Goal: Task Accomplishment & Management: Use online tool/utility

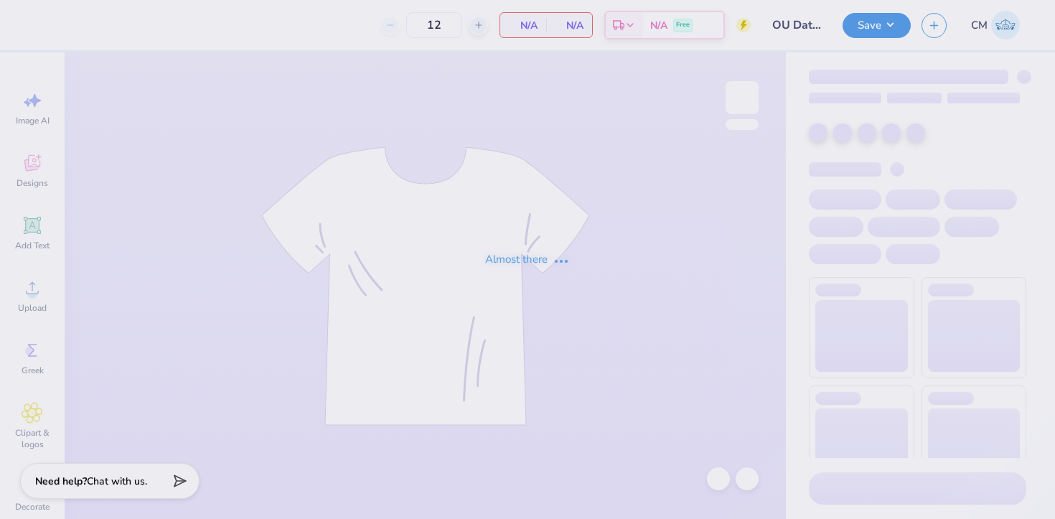
type input "80"
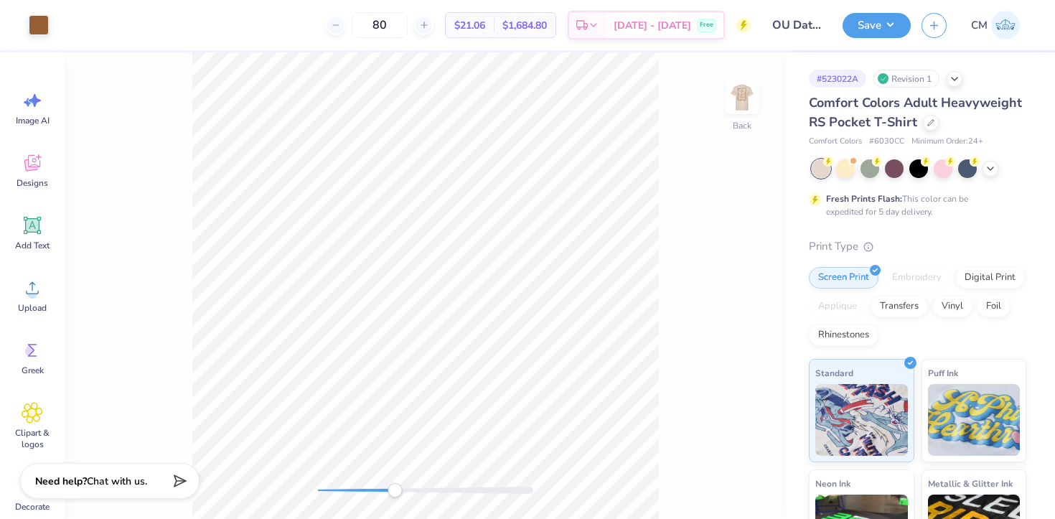
drag, startPoint x: 316, startPoint y: 488, endPoint x: 416, endPoint y: 490, distance: 99.8
click at [402, 491] on div "Accessibility label" at bounding box center [395, 490] width 14 height 14
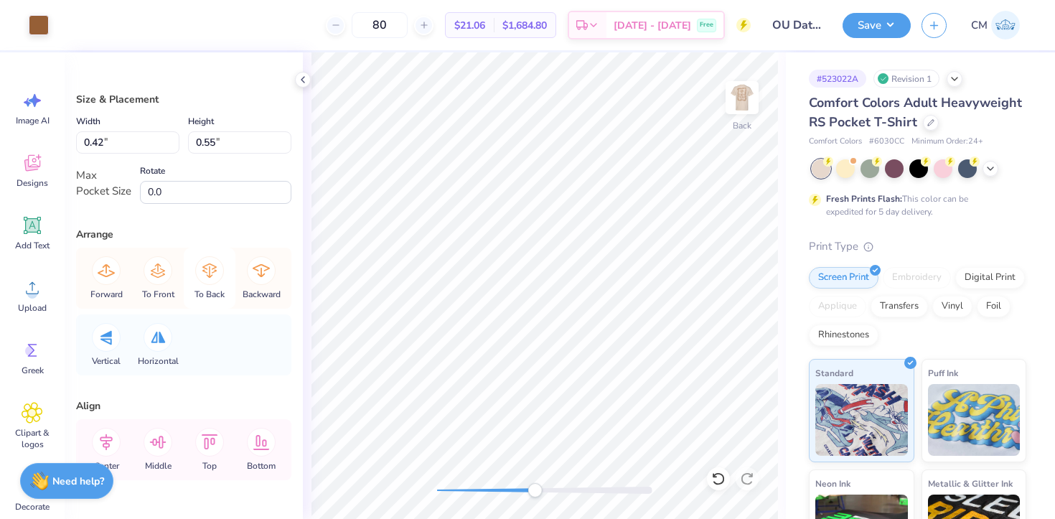
scroll to position [40, 0]
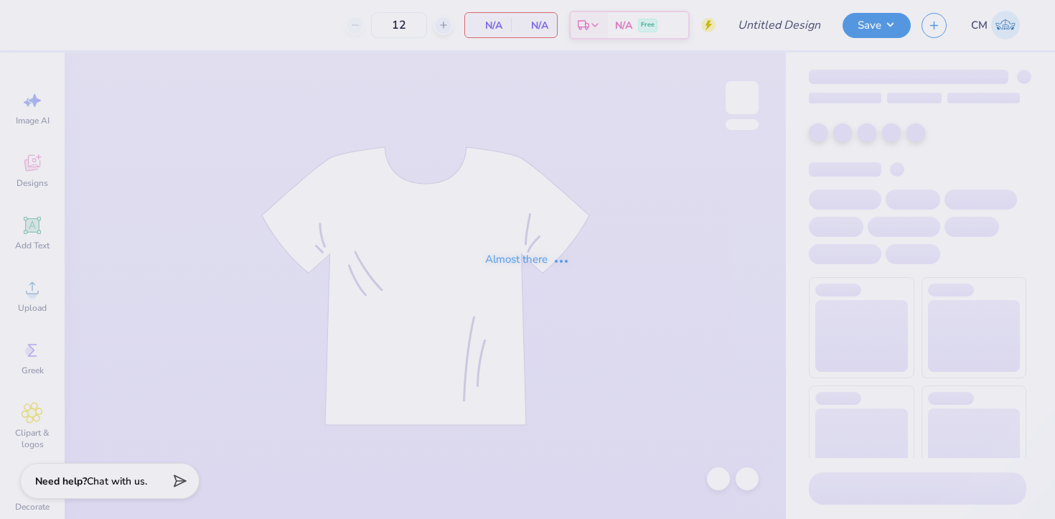
type input "[MEDICAL_DATA] OU POLO"
type input "24"
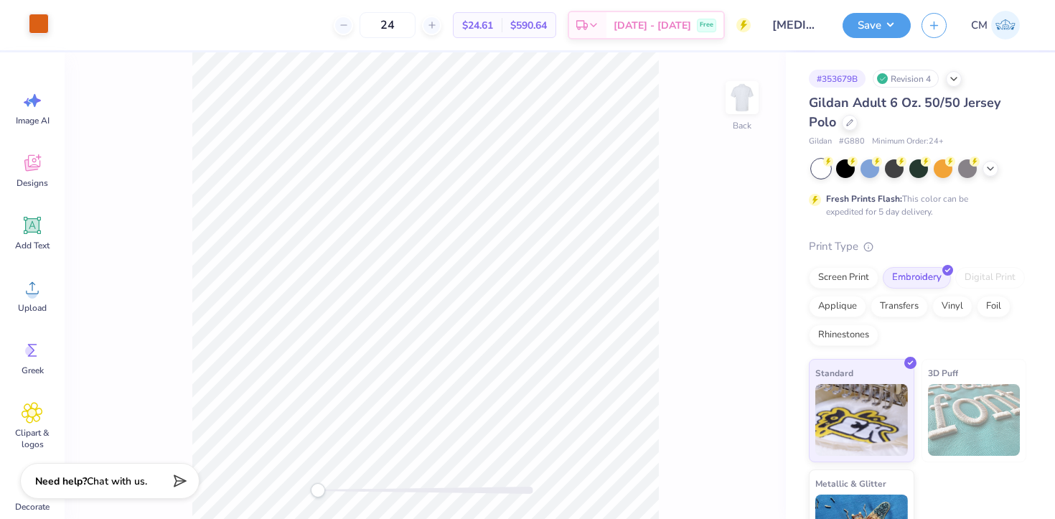
click at [39, 24] on div at bounding box center [39, 24] width 20 height 20
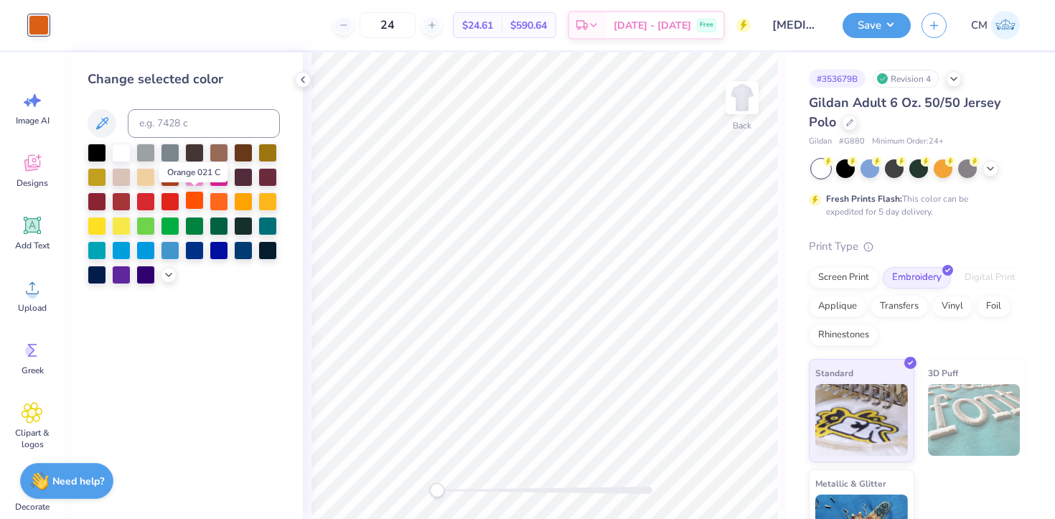
click at [195, 206] on div at bounding box center [194, 200] width 19 height 19
click at [169, 271] on icon at bounding box center [168, 273] width 11 height 11
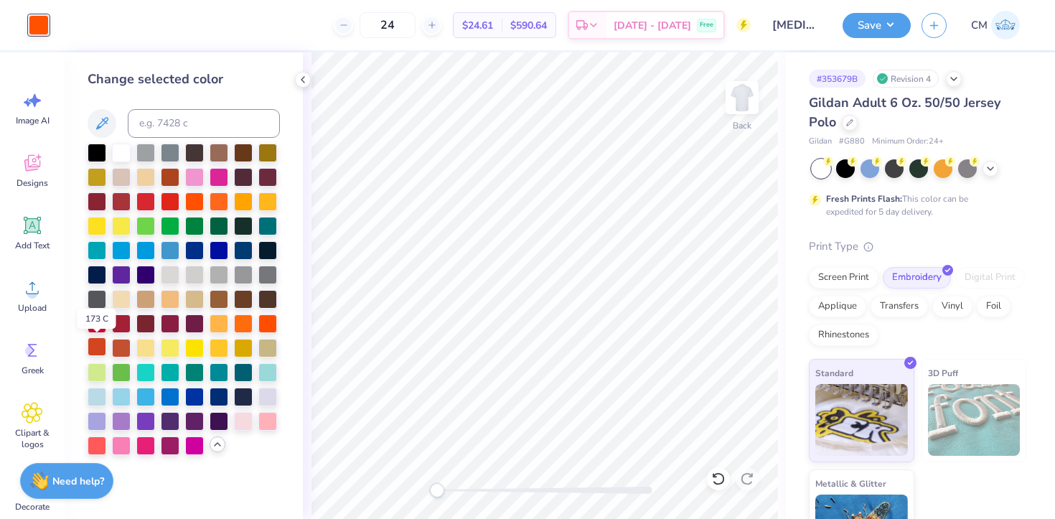
click at [96, 344] on div at bounding box center [97, 346] width 19 height 19
click at [874, 27] on button "Save" at bounding box center [877, 23] width 68 height 25
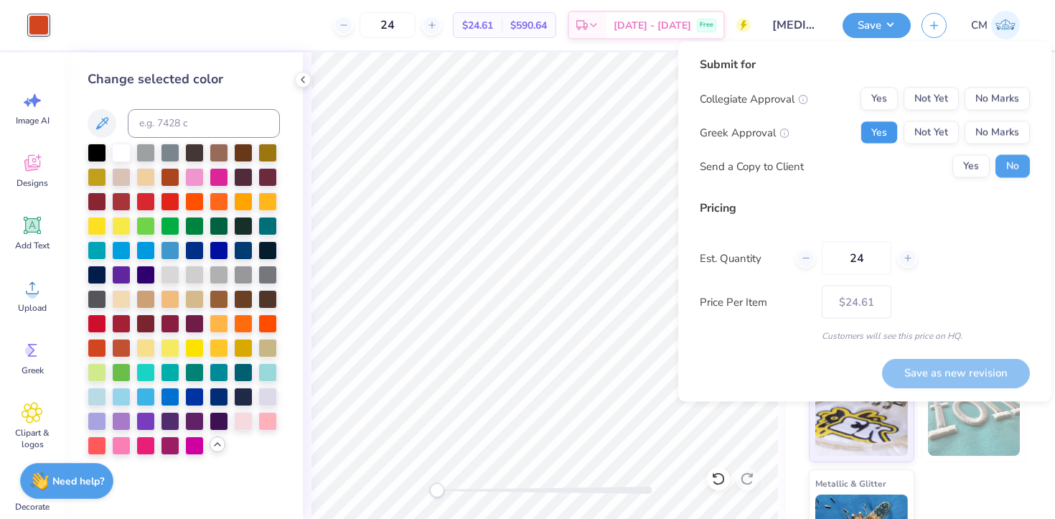
click at [890, 142] on button "Yes" at bounding box center [879, 132] width 37 height 23
click at [978, 96] on button "No Marks" at bounding box center [997, 99] width 65 height 23
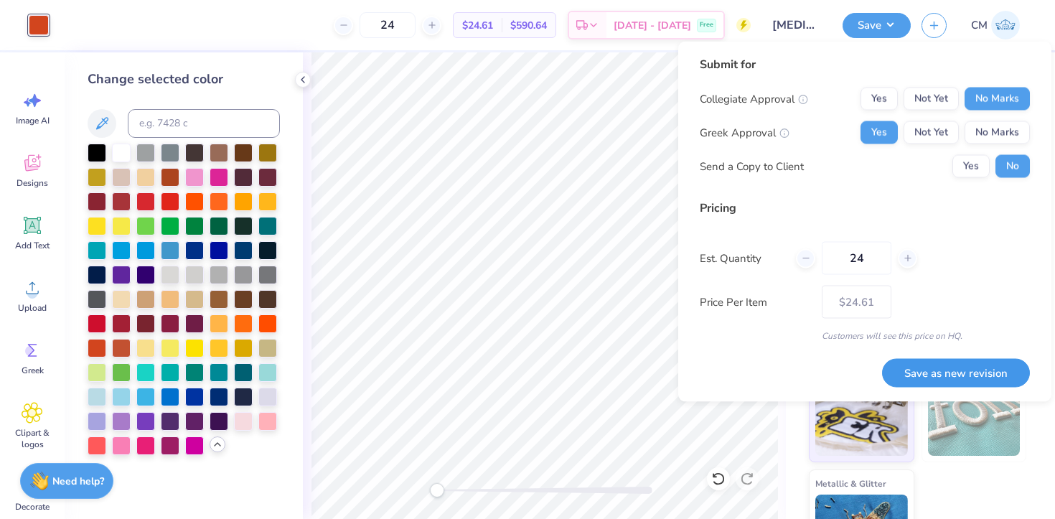
click at [905, 386] on button "Save as new revision" at bounding box center [956, 372] width 148 height 29
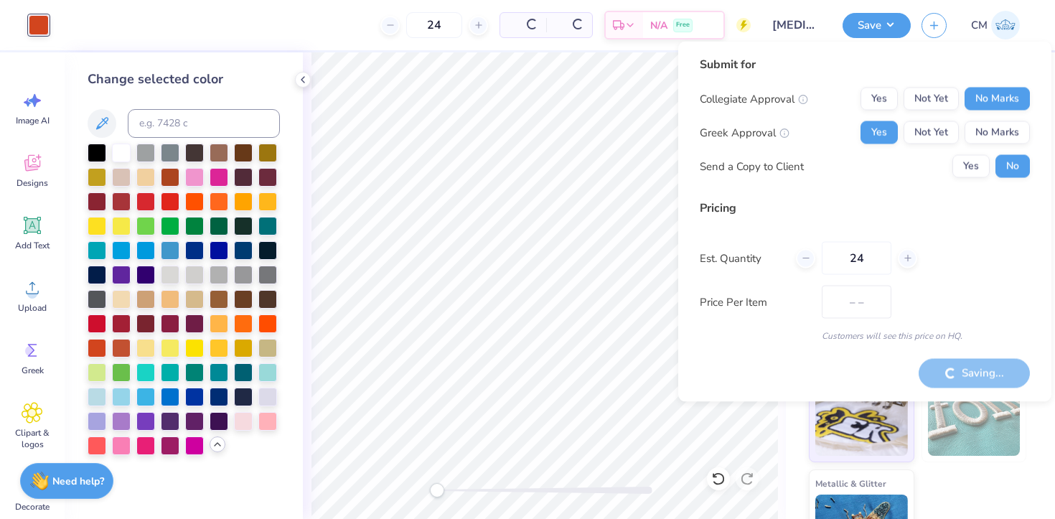
type input "$24.61"
click at [166, 130] on input at bounding box center [204, 123] width 152 height 29
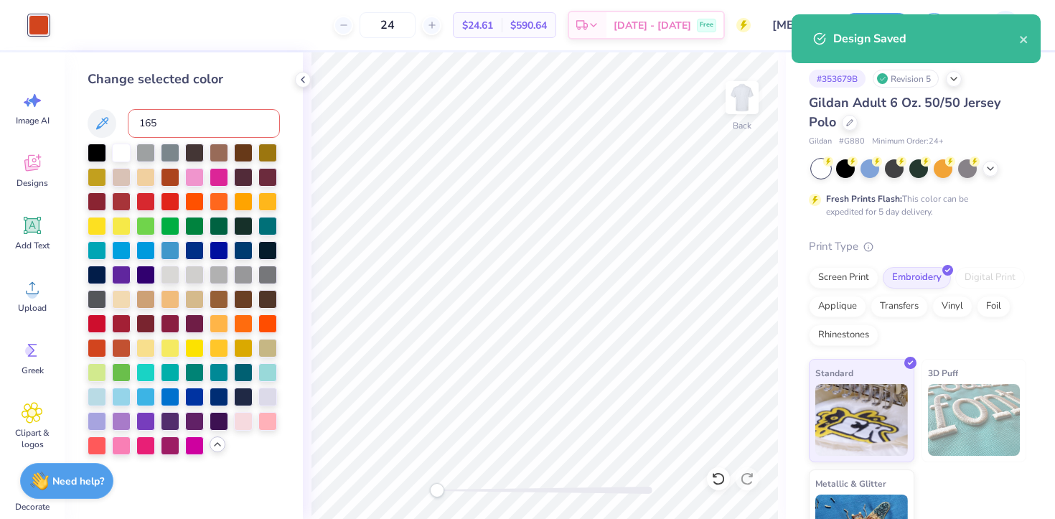
type input "1655"
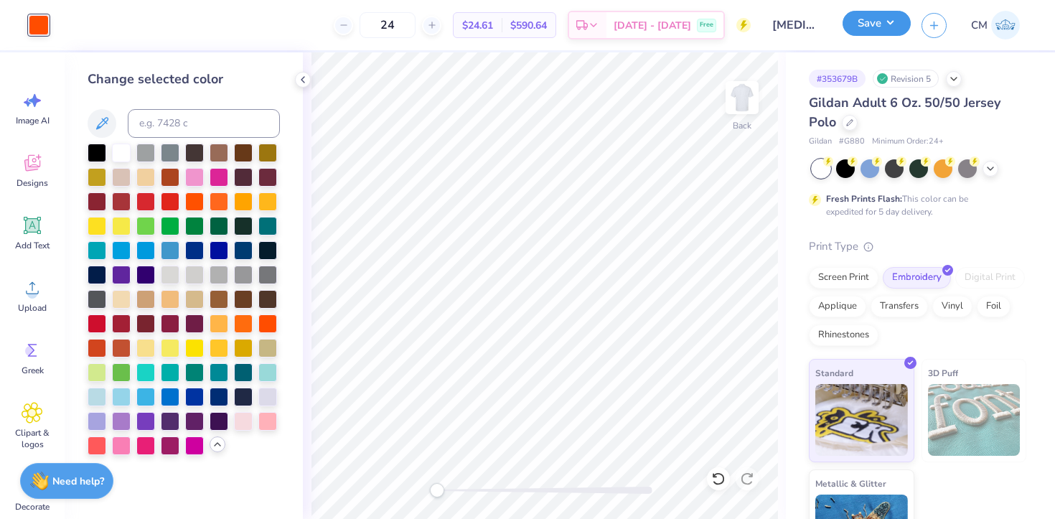
click at [863, 27] on button "Save" at bounding box center [877, 23] width 68 height 25
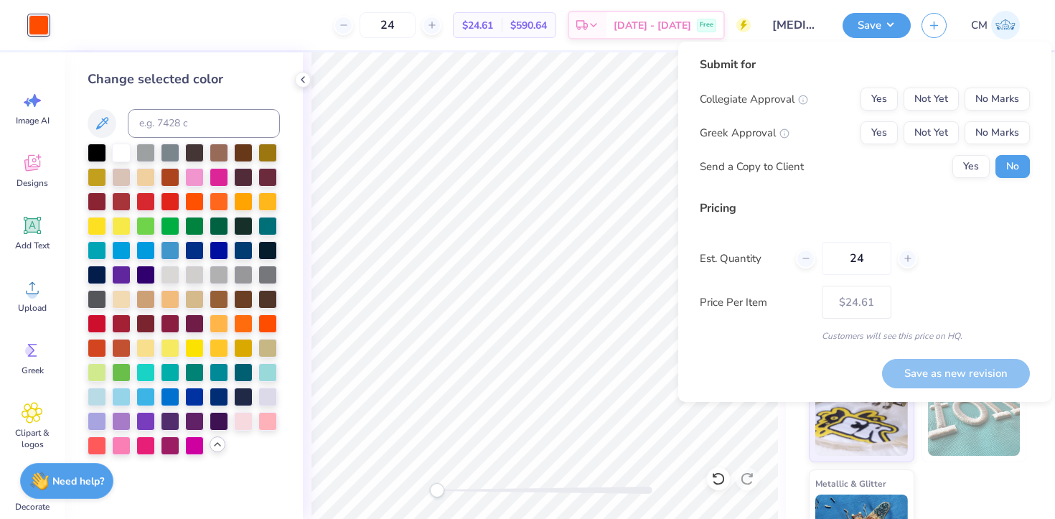
click at [899, 134] on div "Yes Not Yet No Marks" at bounding box center [945, 132] width 169 height 23
click at [886, 134] on button "Yes" at bounding box center [879, 132] width 37 height 23
click at [978, 107] on button "No Marks" at bounding box center [997, 99] width 65 height 23
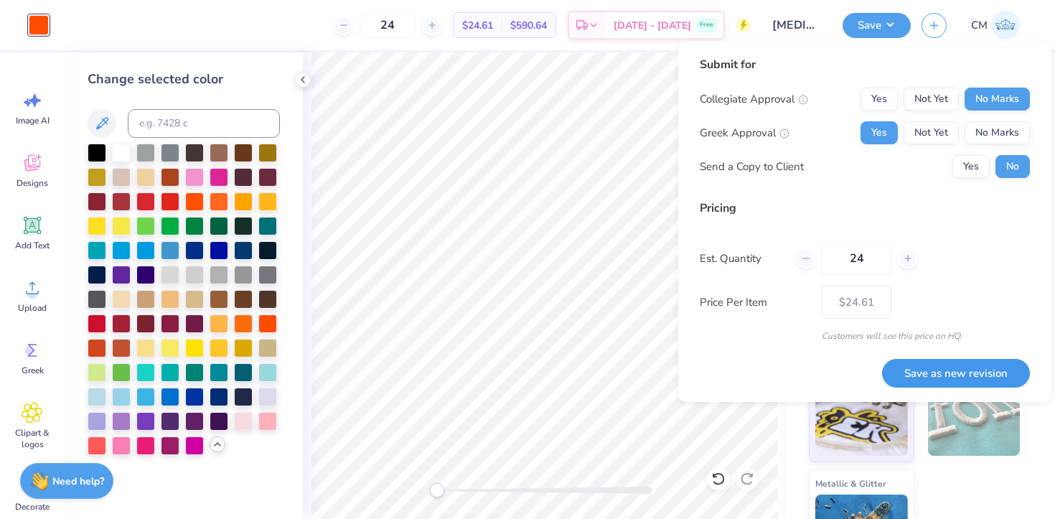
click at [926, 362] on button "Save as new revision" at bounding box center [956, 373] width 148 height 29
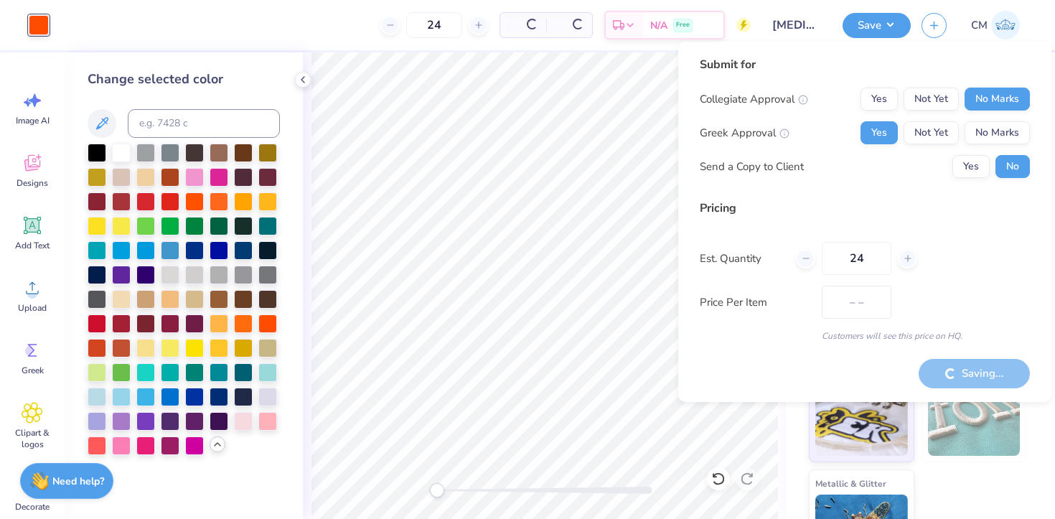
type input "$24.61"
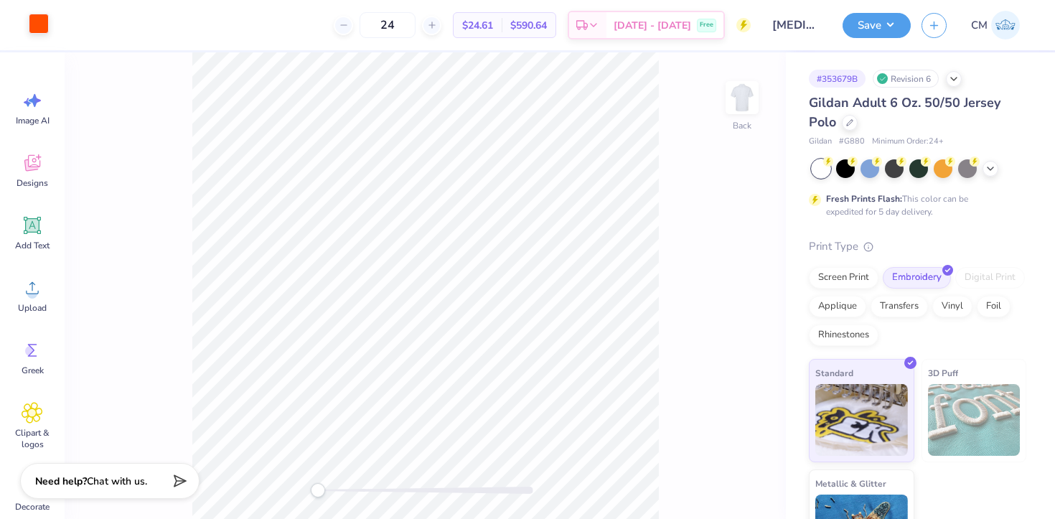
click at [42, 28] on div at bounding box center [39, 24] width 20 height 20
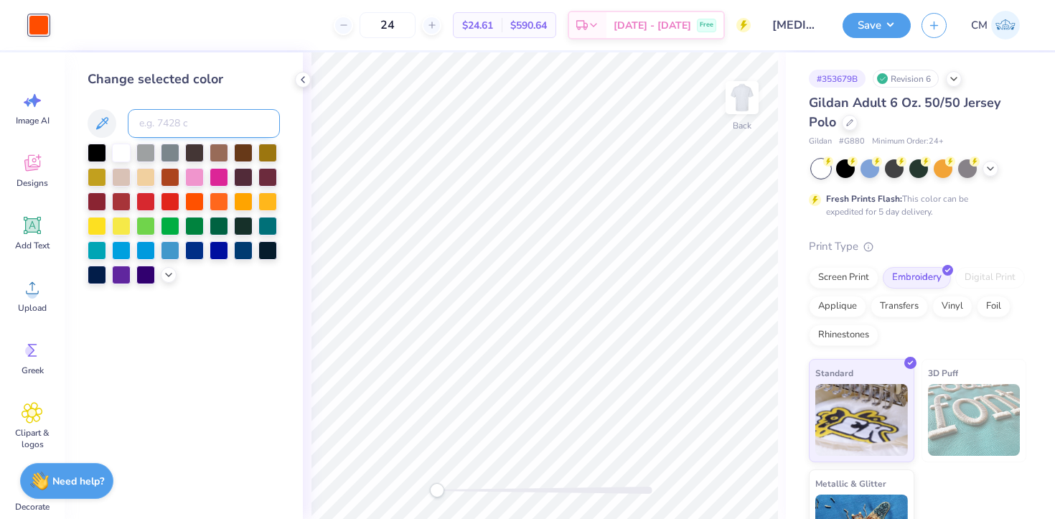
click at [161, 117] on input at bounding box center [204, 123] width 152 height 29
type input "470"
click at [167, 199] on div at bounding box center [170, 200] width 19 height 19
click at [197, 197] on div at bounding box center [194, 200] width 19 height 19
click at [155, 111] on input at bounding box center [204, 123] width 152 height 29
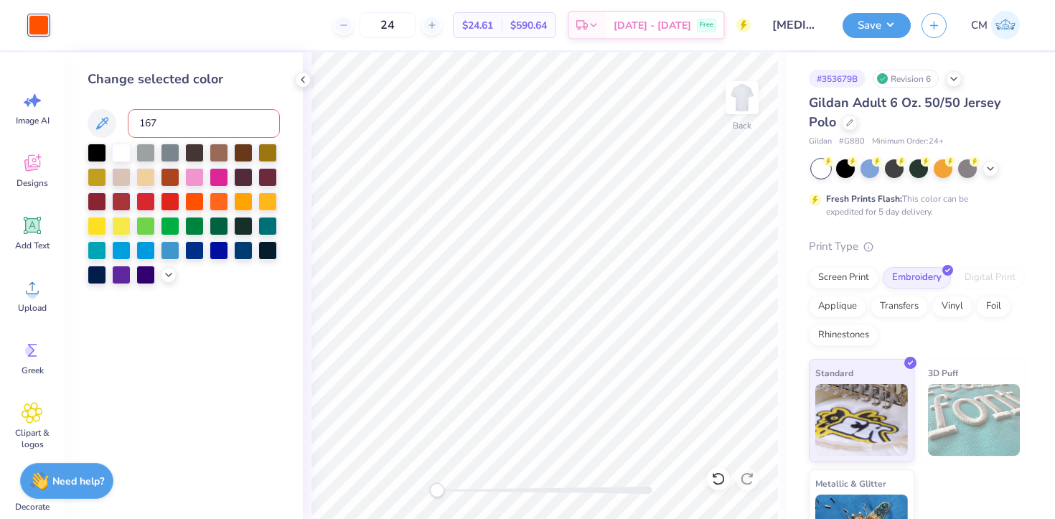
type input "1675"
click at [863, 20] on button "Save" at bounding box center [877, 23] width 68 height 25
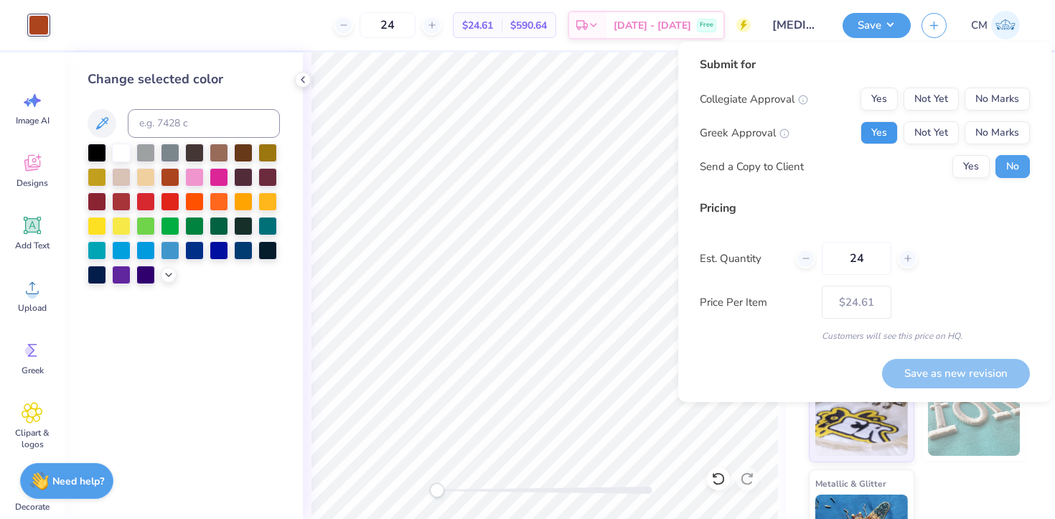
click at [887, 136] on button "Yes" at bounding box center [879, 132] width 37 height 23
click at [1004, 98] on button "No Marks" at bounding box center [997, 99] width 65 height 23
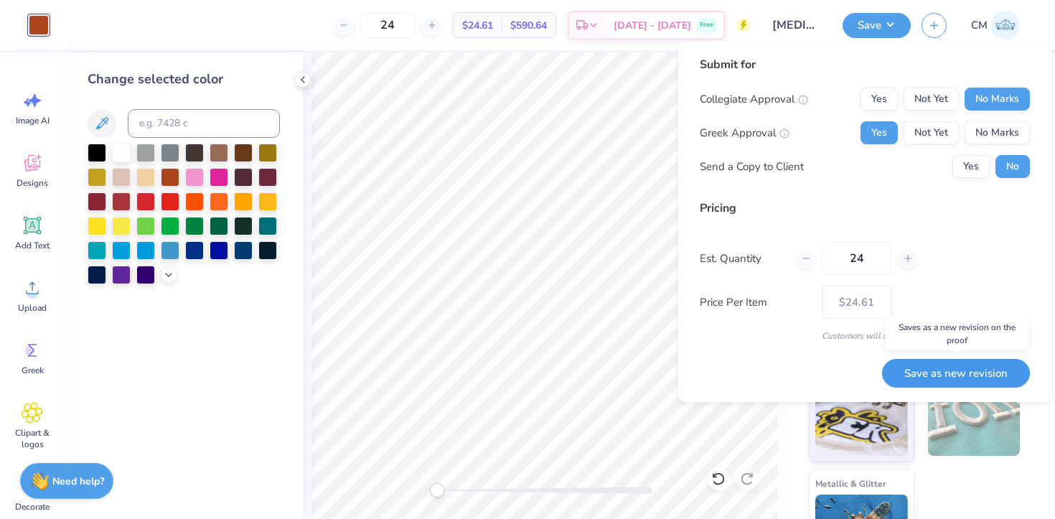
click at [927, 363] on button "Save as new revision" at bounding box center [956, 373] width 148 height 29
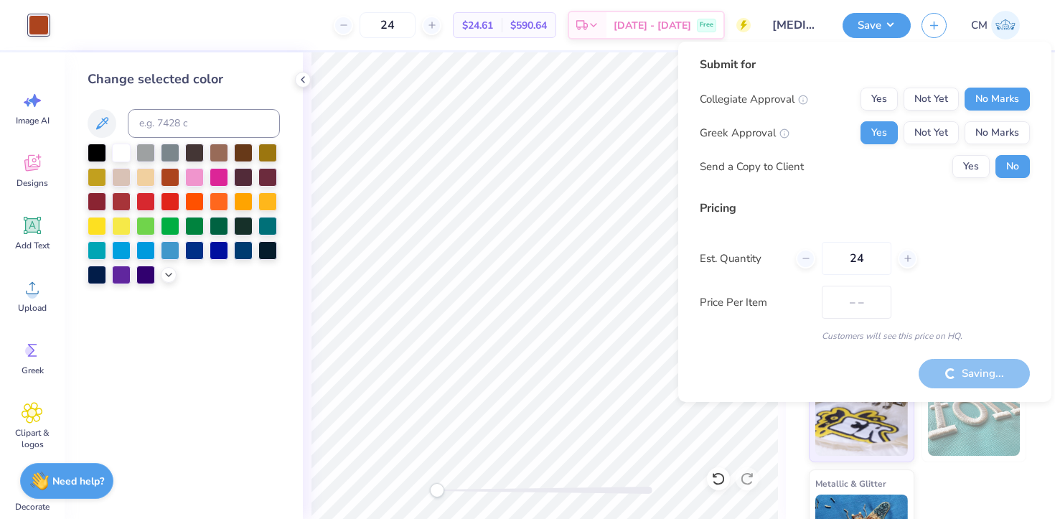
type input "$24.61"
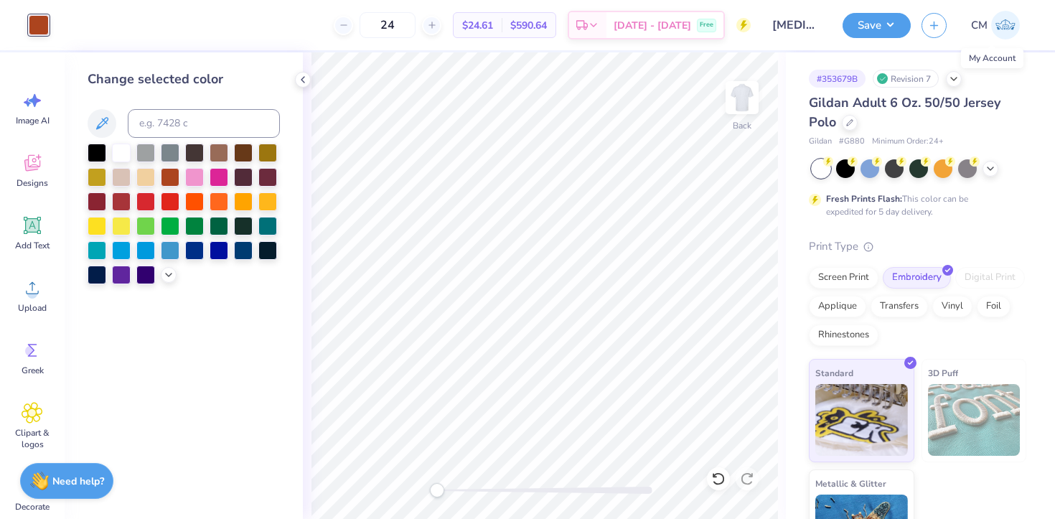
click at [994, 27] on img at bounding box center [1005, 25] width 29 height 29
click at [1003, 27] on img at bounding box center [1005, 25] width 29 height 29
click at [156, 117] on input at bounding box center [204, 123] width 152 height 29
type input "7619"
click at [891, 18] on button "Save" at bounding box center [877, 23] width 68 height 25
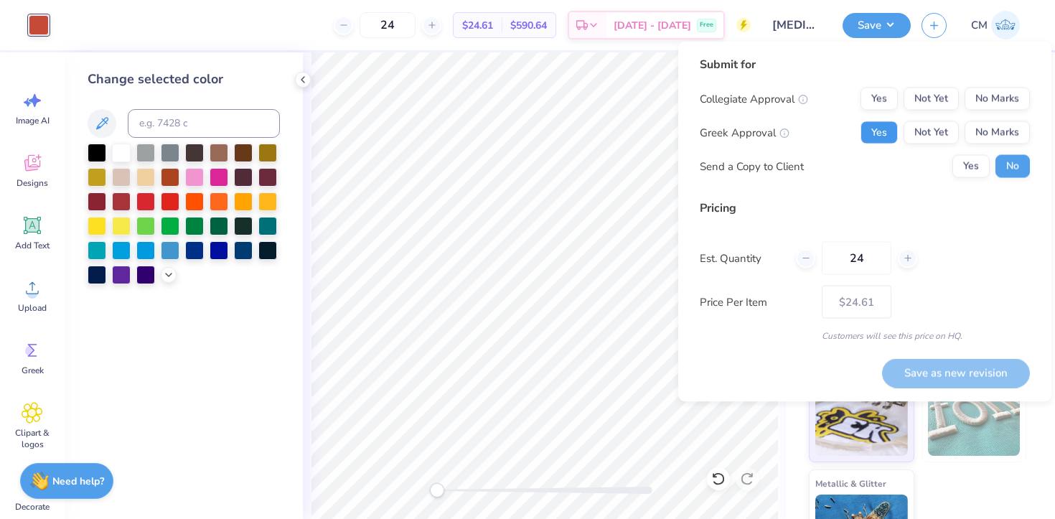
click at [881, 133] on button "Yes" at bounding box center [879, 132] width 37 height 23
click at [986, 100] on button "No Marks" at bounding box center [997, 99] width 65 height 23
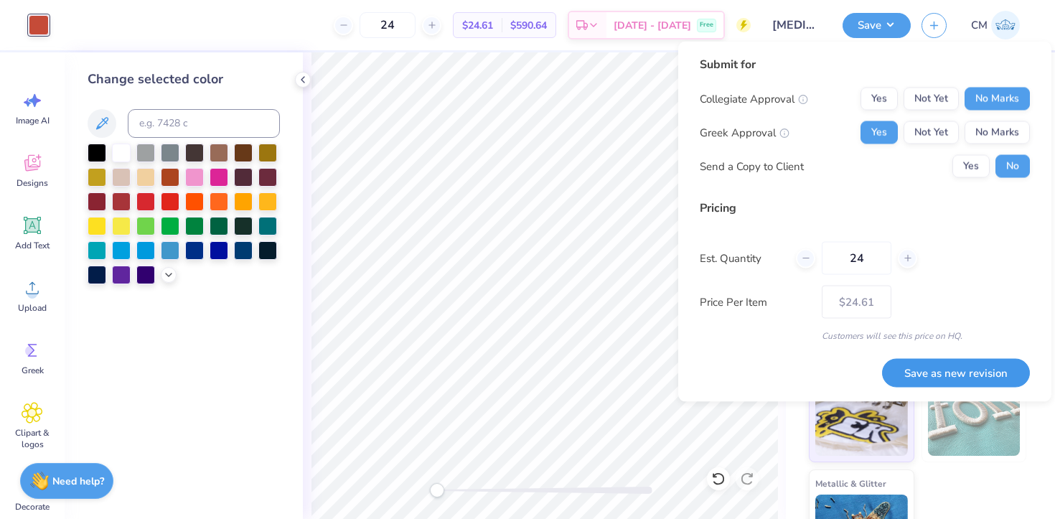
click at [927, 375] on button "Save as new revision" at bounding box center [956, 372] width 148 height 29
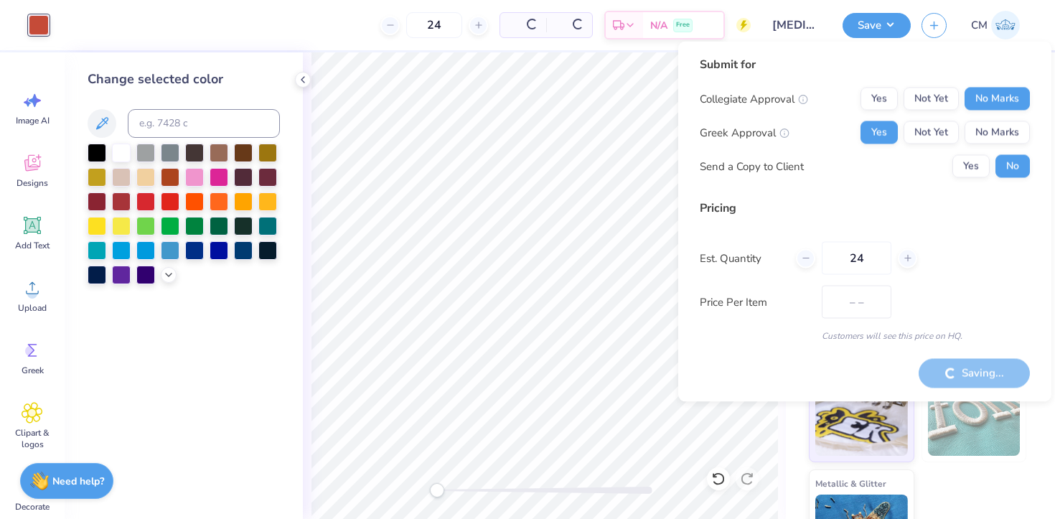
type input "$24.61"
